Goal: Check status: Check status

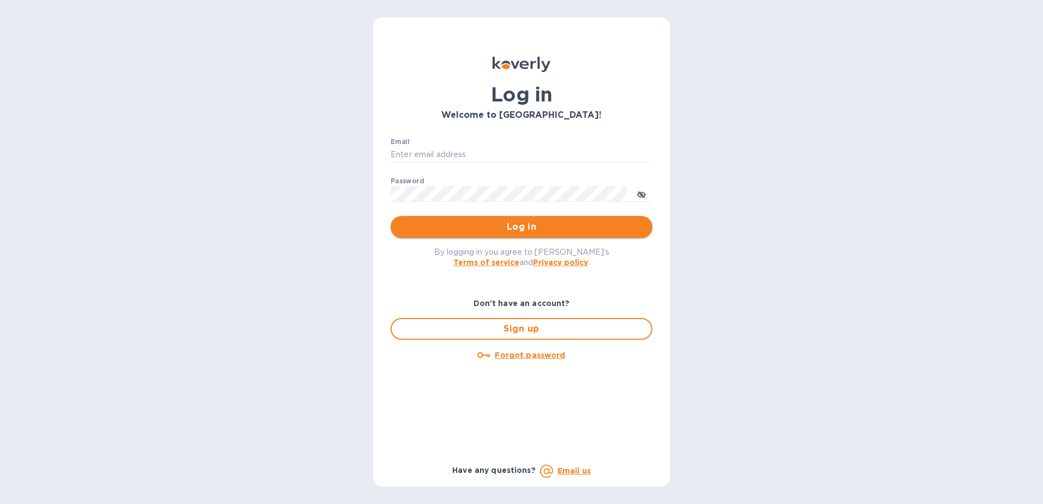
type input "[PERSON_NAME][EMAIL_ADDRESS][PERSON_NAME][DOMAIN_NAME]"
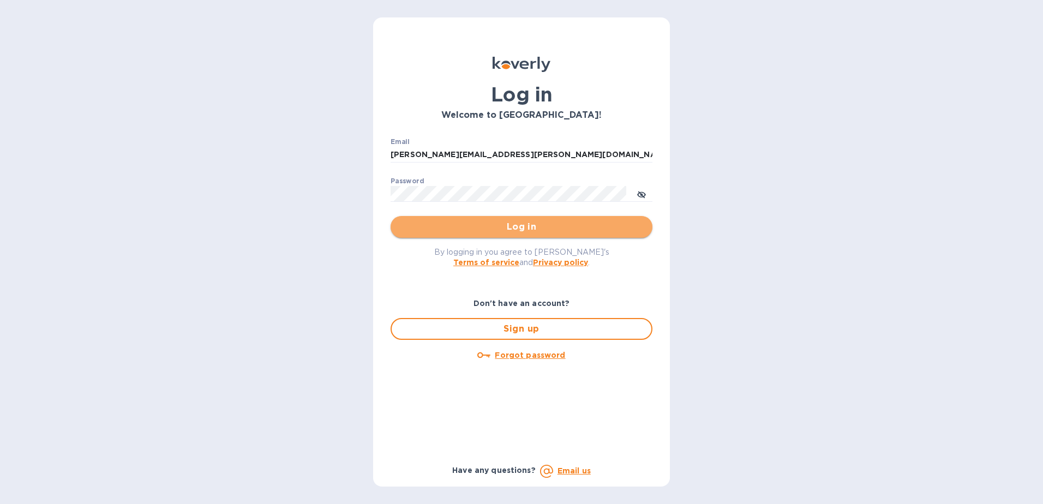
click at [477, 224] on span "Log in" at bounding box center [521, 226] width 244 height 13
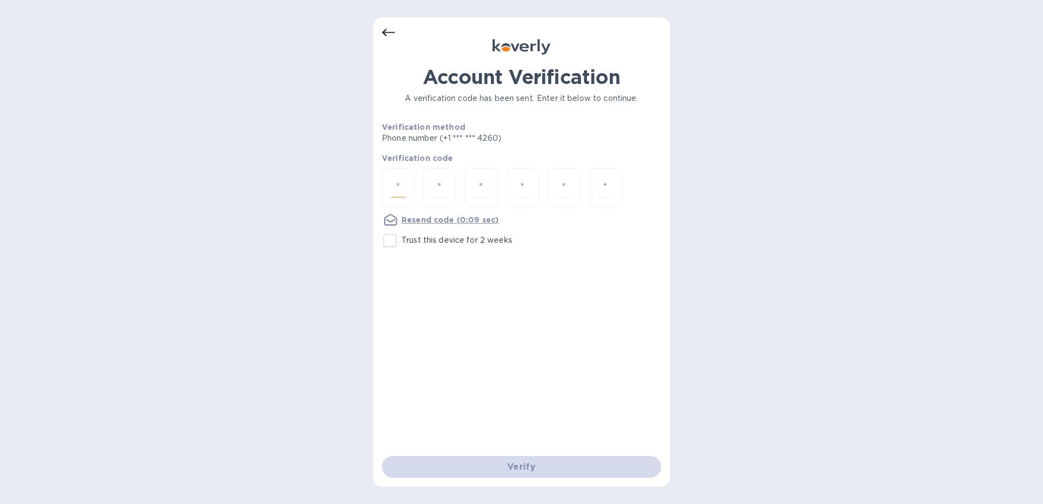
click at [402, 186] on input "number" at bounding box center [398, 187] width 14 height 20
click at [387, 243] on input "Trust this device for 2 weeks" at bounding box center [390, 240] width 23 height 23
checkbox input "true"
click at [398, 190] on input "number" at bounding box center [398, 187] width 14 height 20
type input "1"
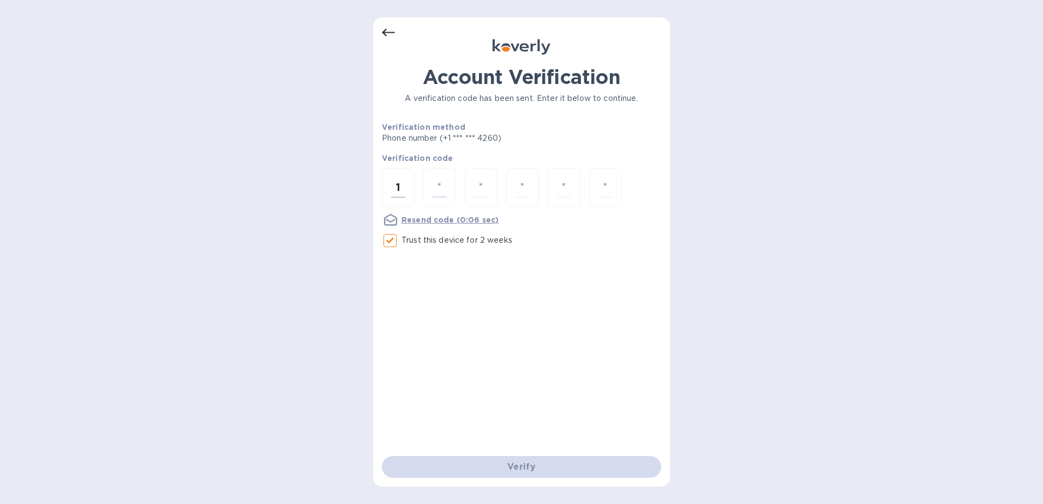
type input "3"
type input "2"
type input "8"
type input "6"
type input "3"
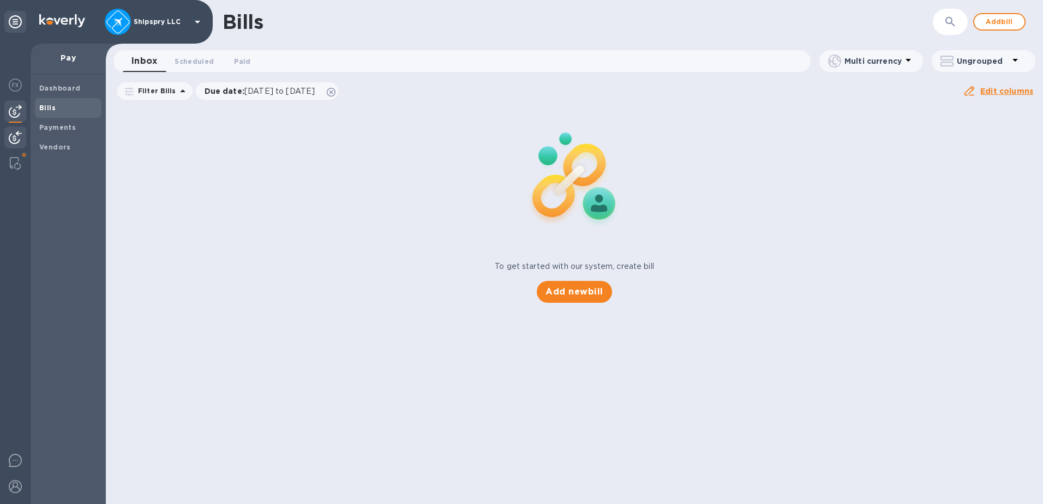
click at [14, 133] on img at bounding box center [15, 137] width 13 height 13
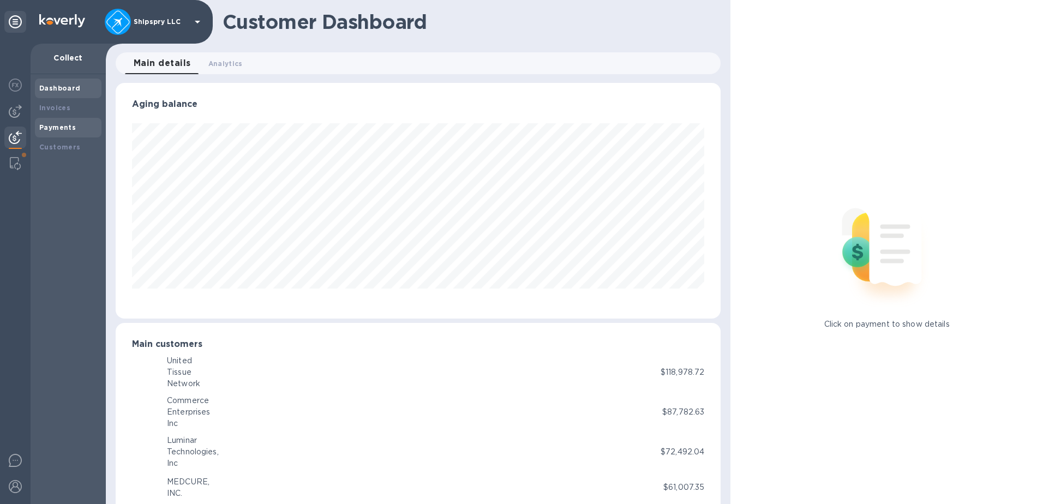
scroll to position [545366, 545001]
click at [52, 123] on b "Payments" at bounding box center [57, 127] width 37 height 8
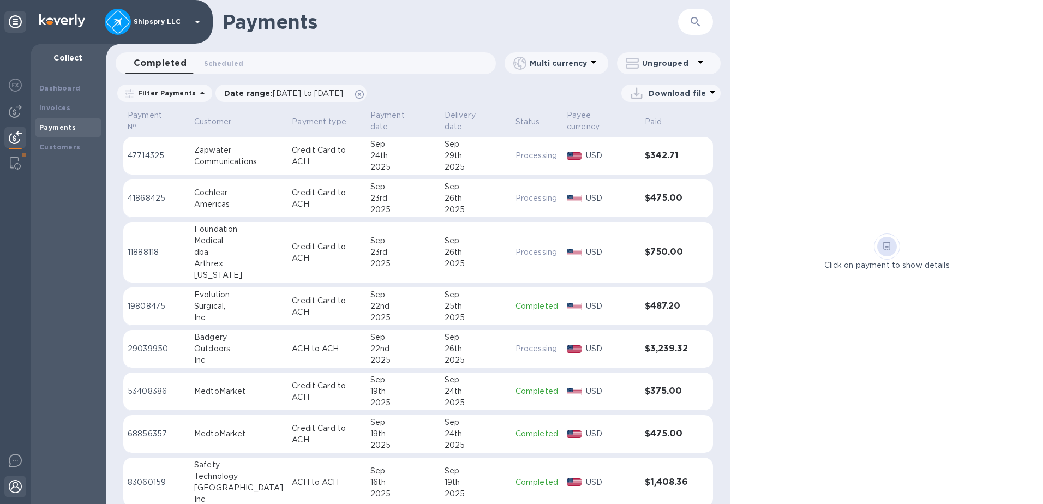
click at [13, 493] on div at bounding box center [15, 488] width 22 height 24
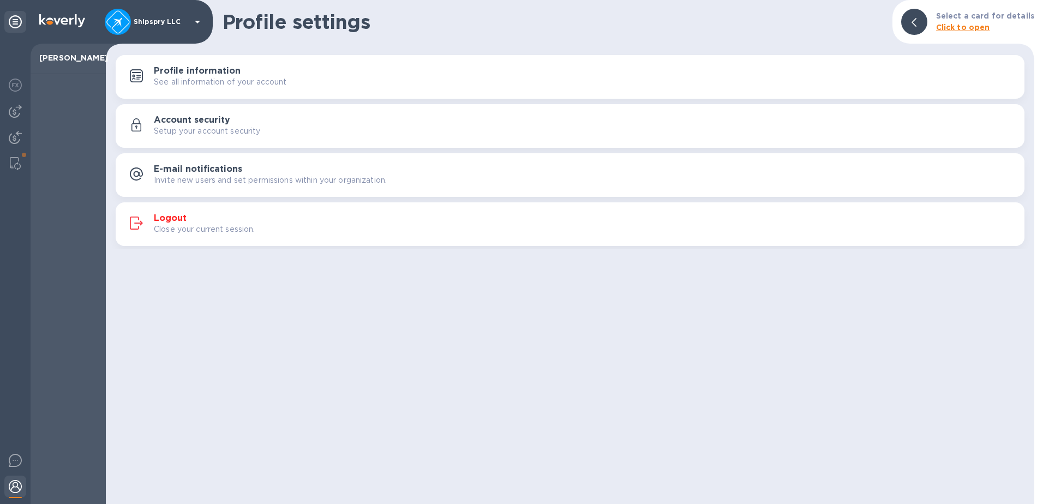
click at [210, 230] on p "Close your current session." at bounding box center [204, 229] width 101 height 11
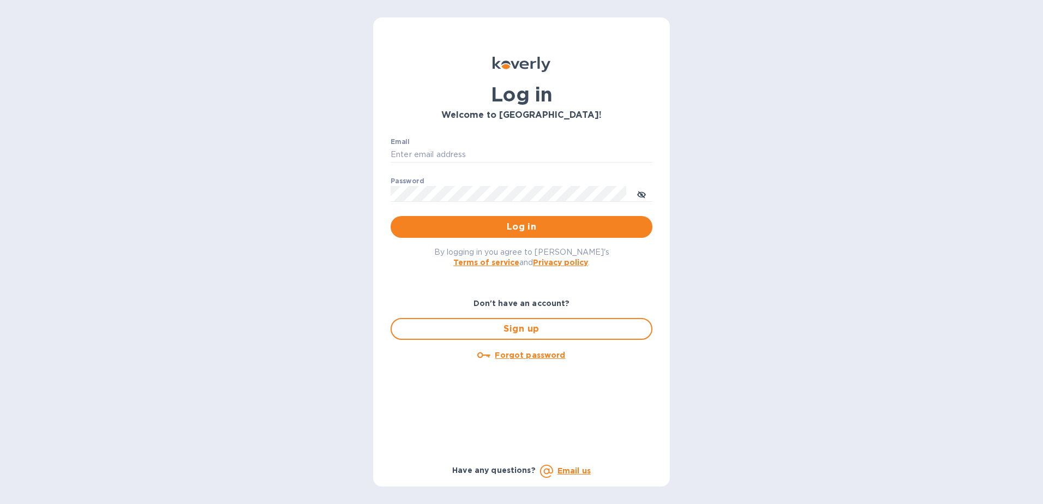
type input "[PERSON_NAME][EMAIL_ADDRESS][PERSON_NAME][DOMAIN_NAME]"
